Goal: Information Seeking & Learning: Learn about a topic

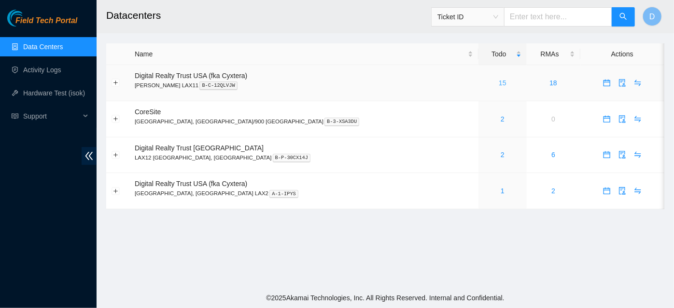
click at [499, 86] on link "15" at bounding box center [503, 83] width 8 height 8
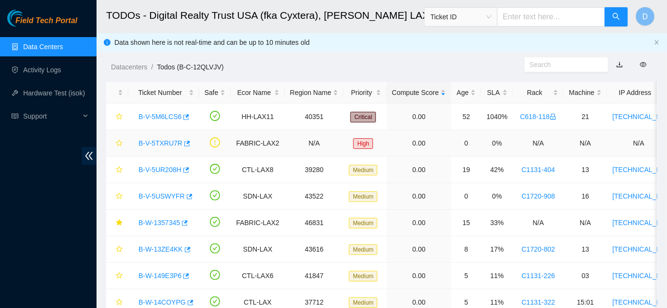
click at [162, 143] on link "B-V-5TXRU7R" at bounding box center [161, 143] width 44 height 8
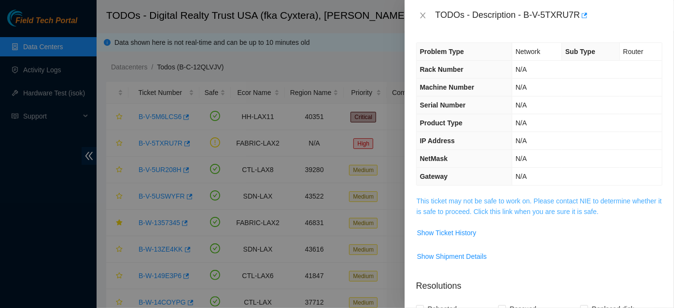
click at [467, 211] on link "This ticket may not be safe to work on. Please contact NIE to determine whether…" at bounding box center [539, 206] width 245 height 18
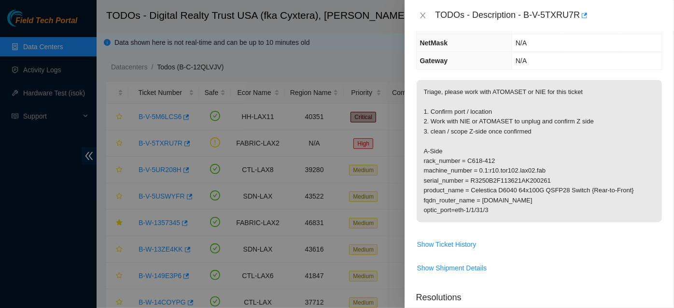
scroll to position [131, 0]
